Goal: Browse casually

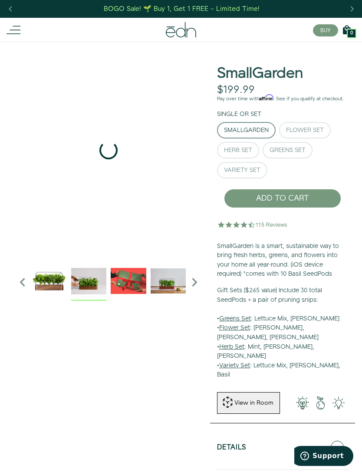
click at [93, 270] on img "2 / 6" at bounding box center [89, 281] width 36 height 36
click at [126, 276] on img "3 / 6" at bounding box center [129, 281] width 36 height 36
click at [159, 276] on img "4 / 6" at bounding box center [169, 281] width 36 height 36
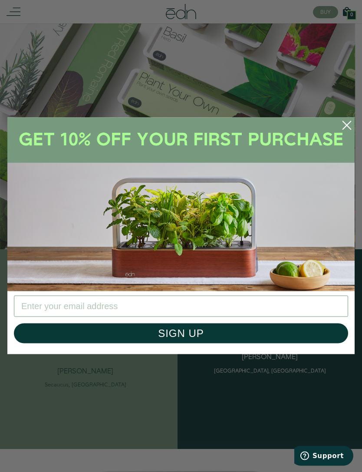
scroll to position [767, 0]
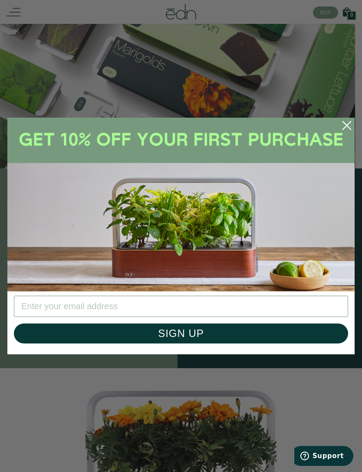
click at [343, 135] on circle "Close dialog" at bounding box center [347, 125] width 19 height 19
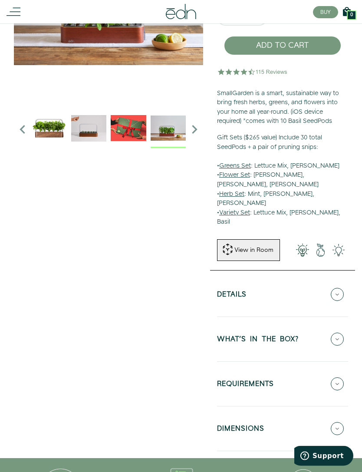
scroll to position [0, 0]
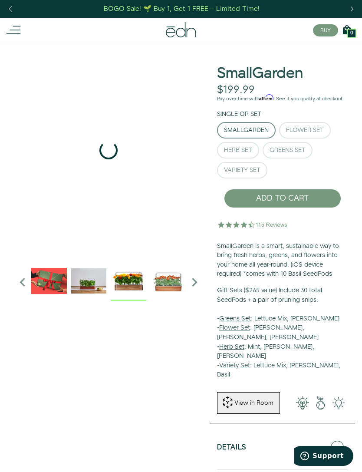
click at [125, 282] on img "5 / 6" at bounding box center [129, 281] width 36 height 36
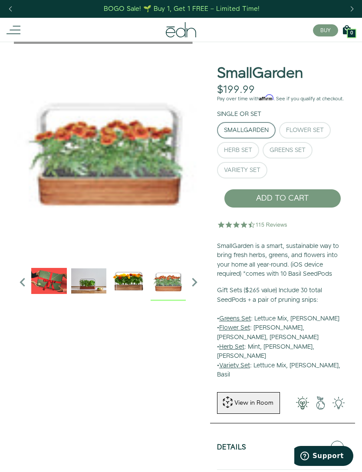
click at [161, 282] on img "6 / 6" at bounding box center [169, 281] width 36 height 36
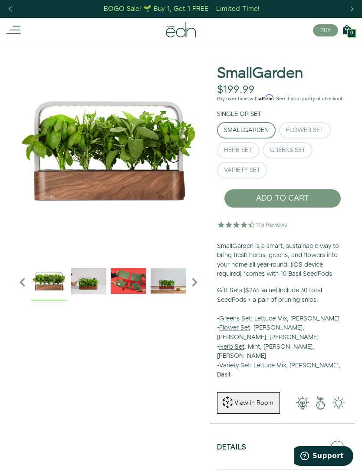
click at [42, 286] on img "1 / 6" at bounding box center [49, 281] width 36 height 36
